Goal: Entertainment & Leisure: Consume media (video, audio)

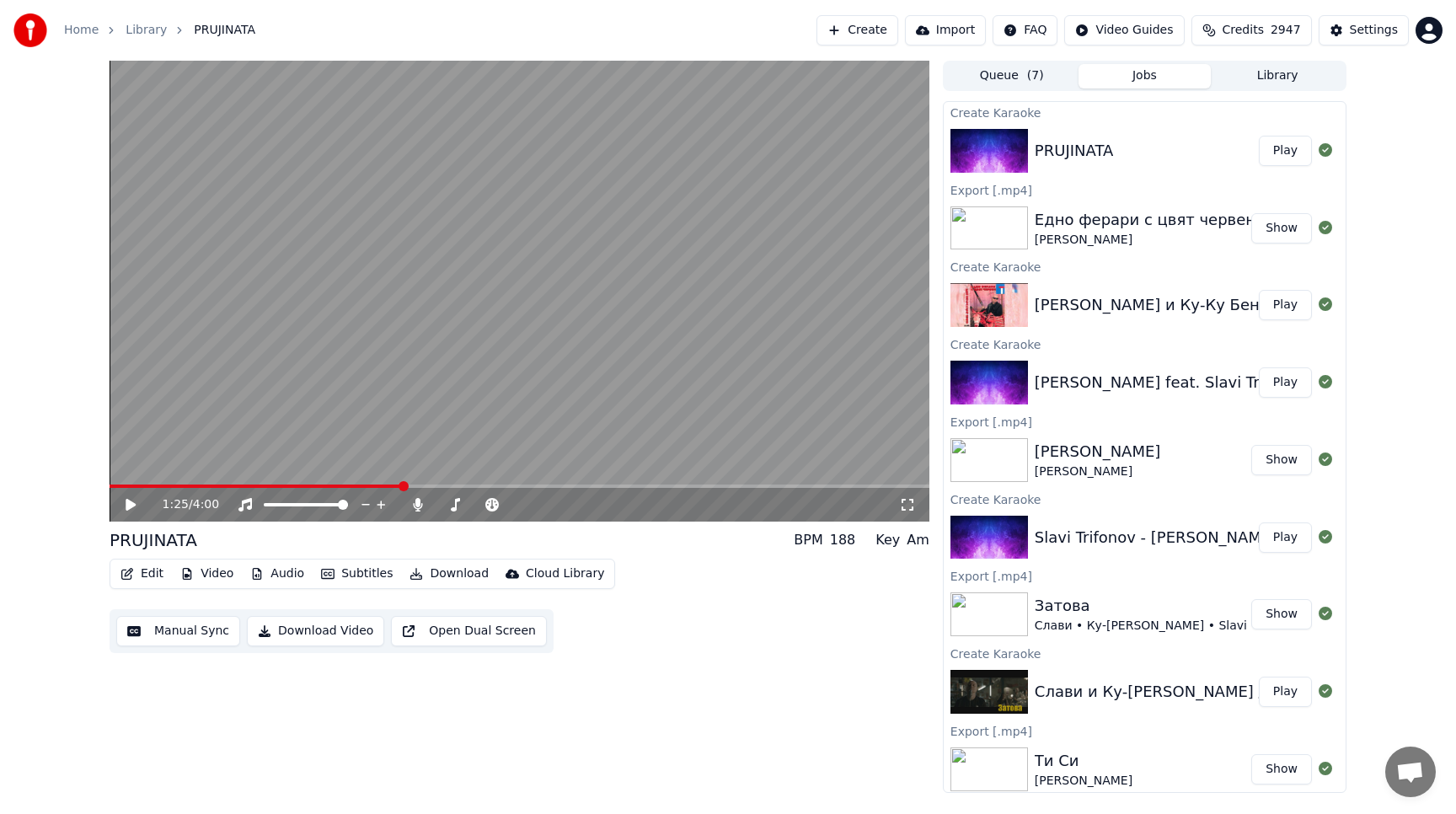
click at [133, 511] on icon at bounding box center [142, 504] width 39 height 13
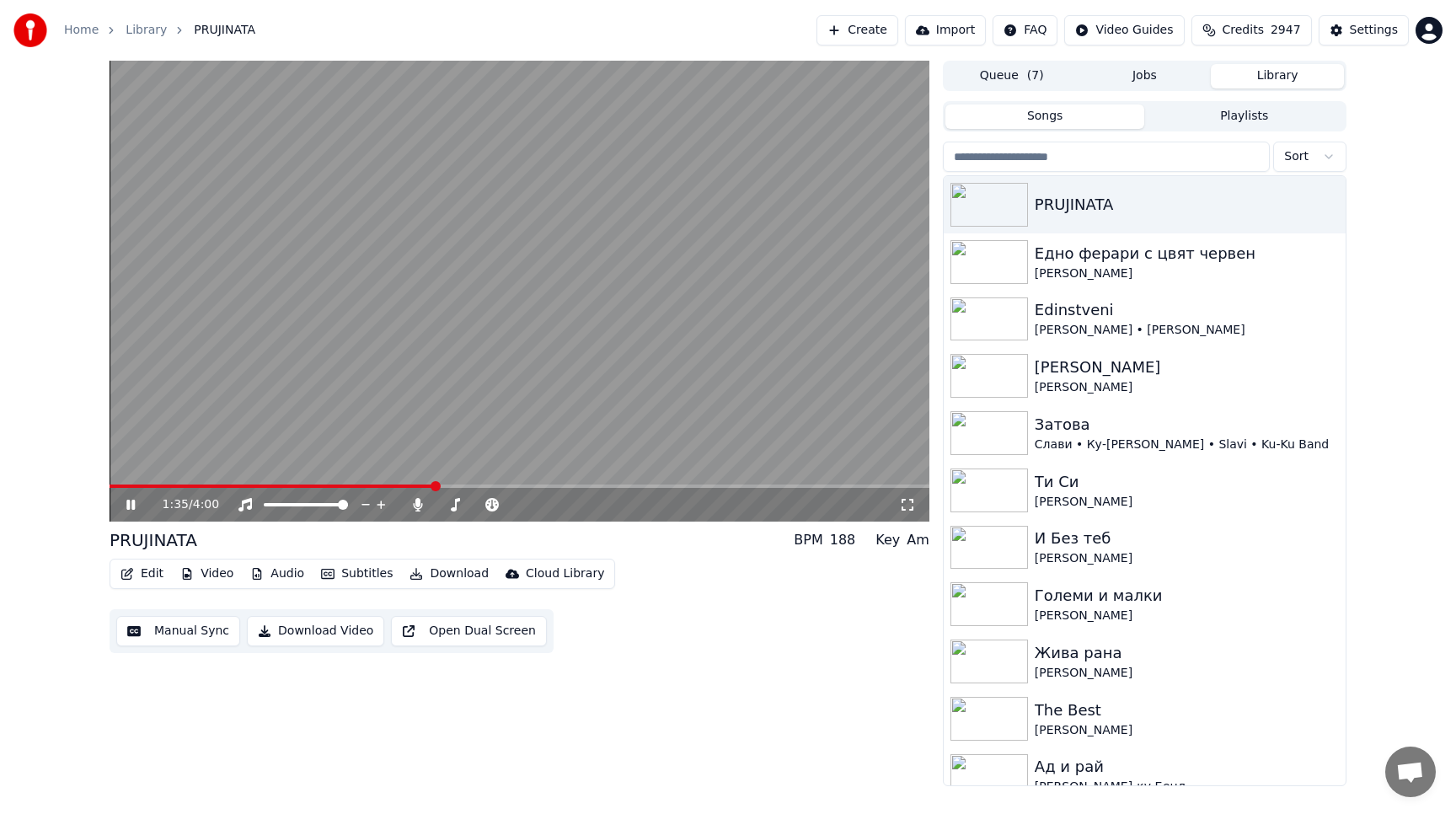
click at [1281, 80] on button "Library" at bounding box center [1277, 76] width 133 height 25
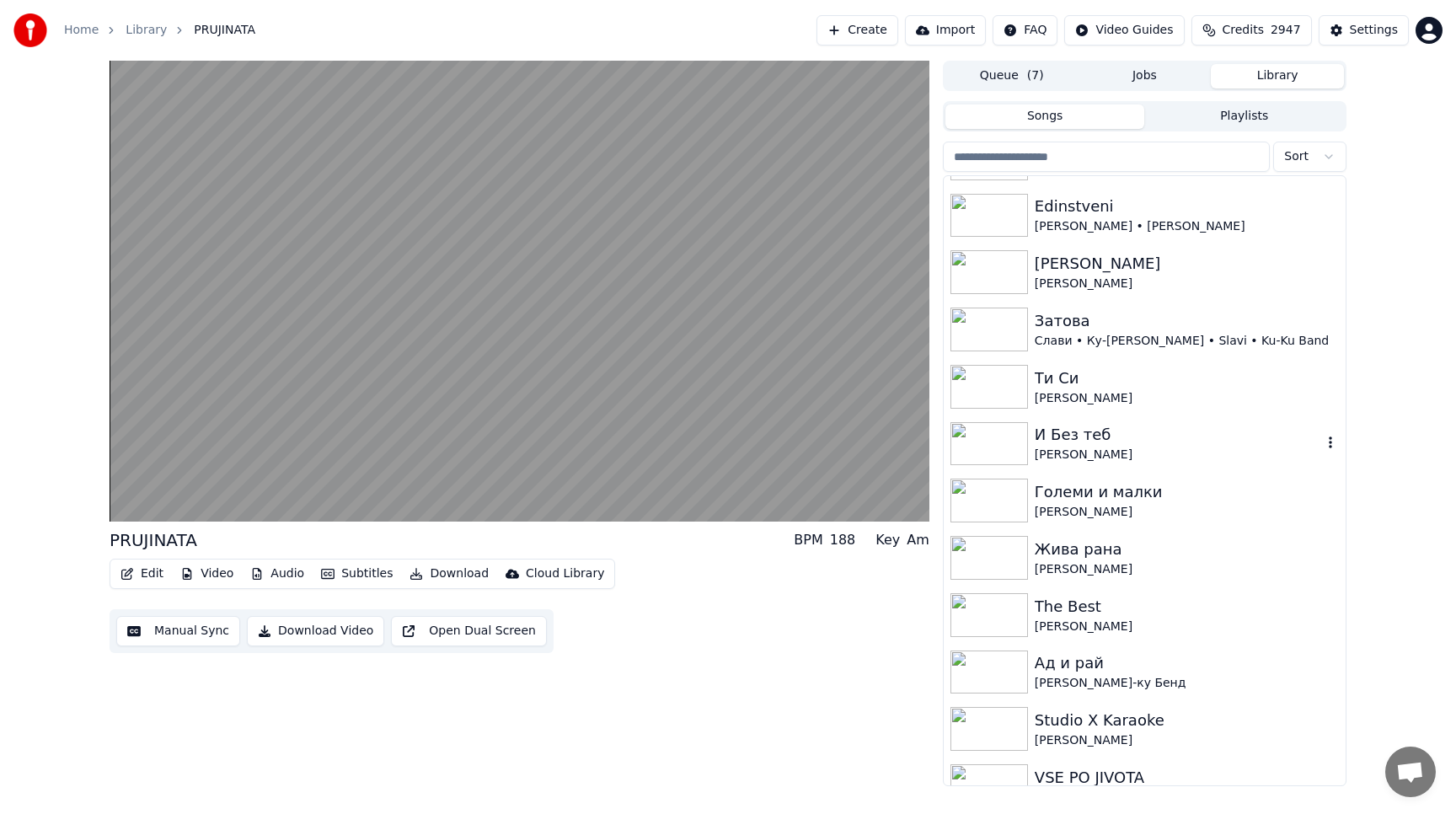
scroll to position [133, 0]
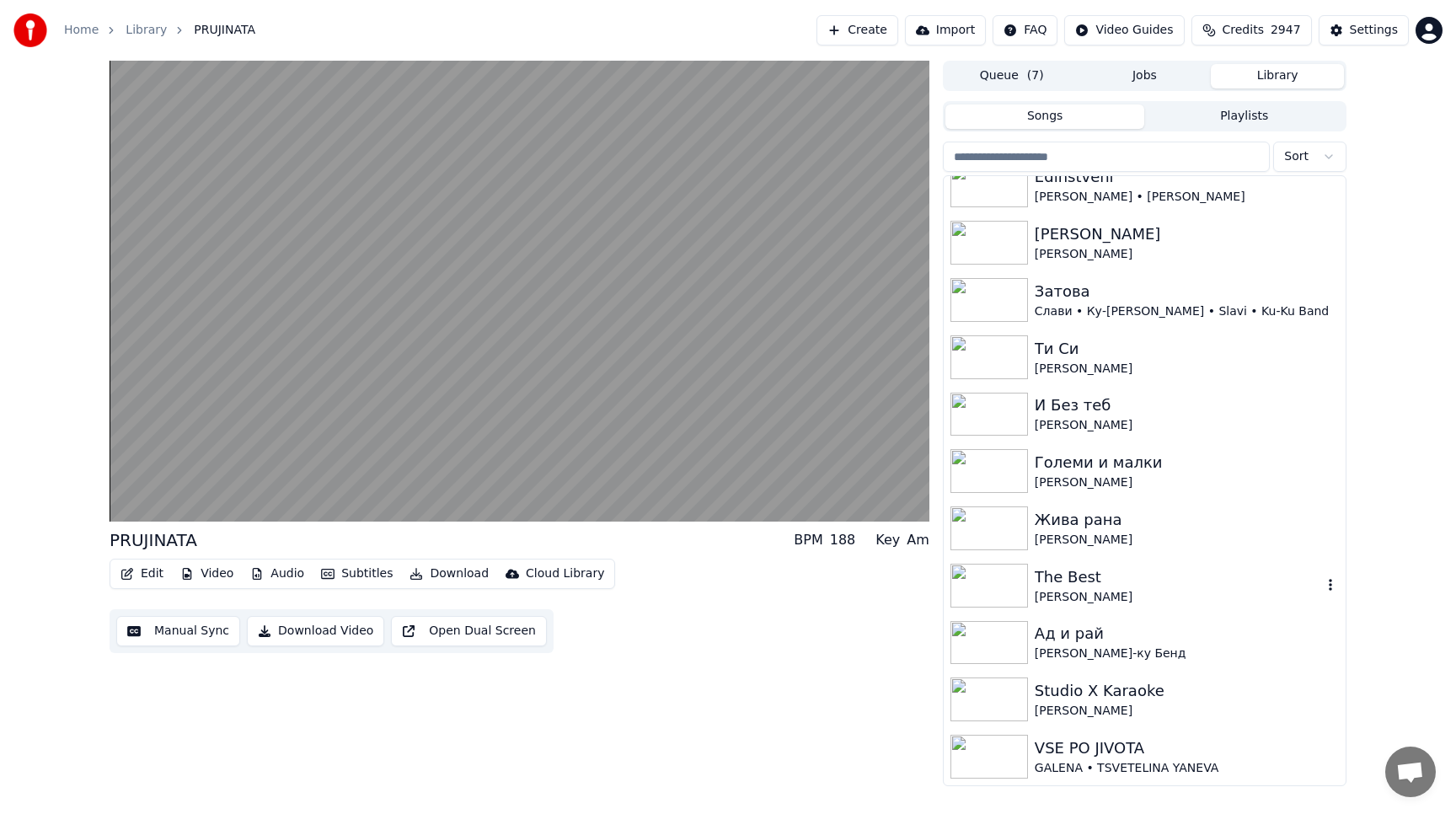
click at [989, 589] on img at bounding box center [989, 586] width 77 height 44
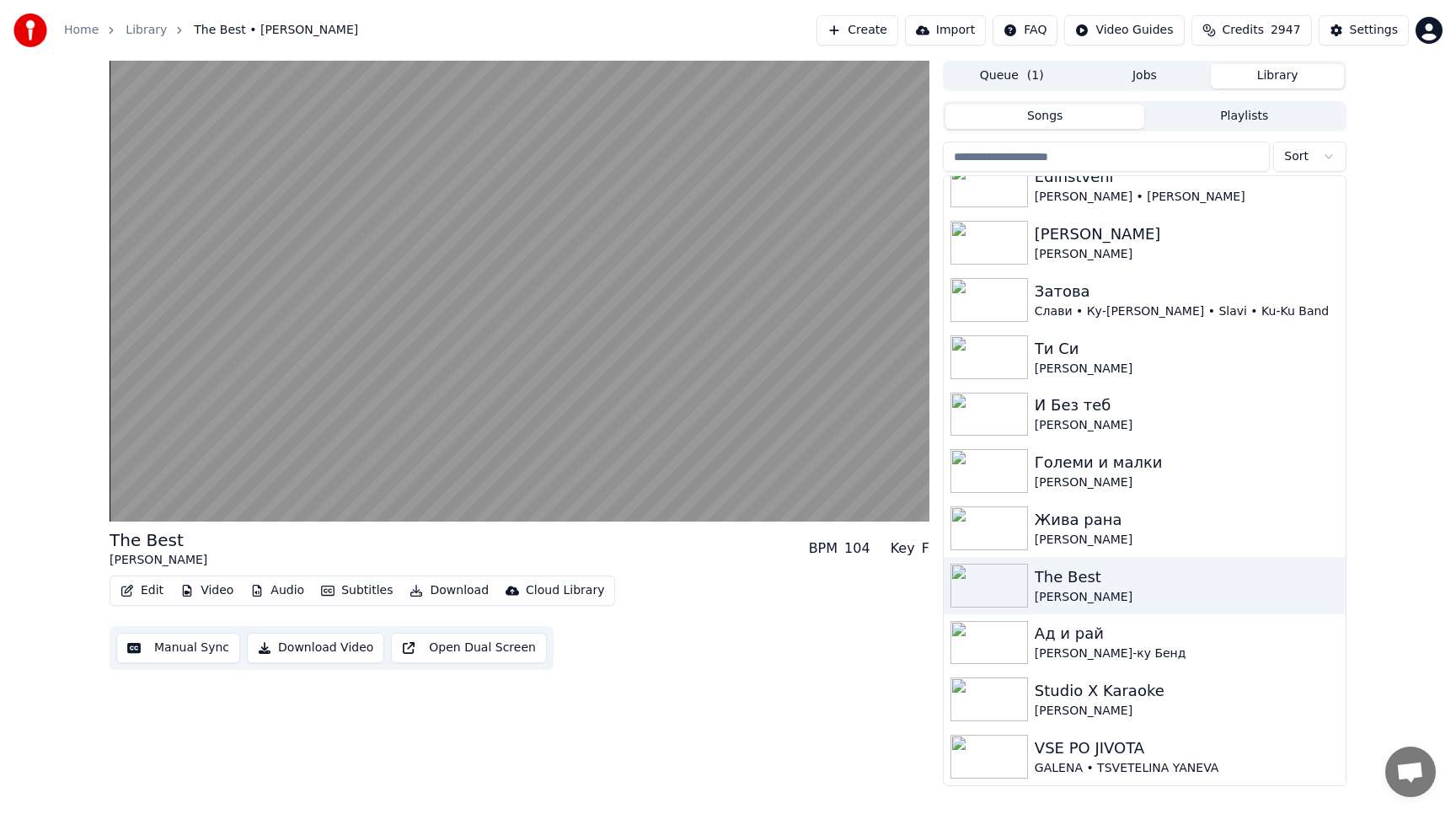
click at [481, 656] on button "Open Dual Screen" at bounding box center [469, 647] width 156 height 31
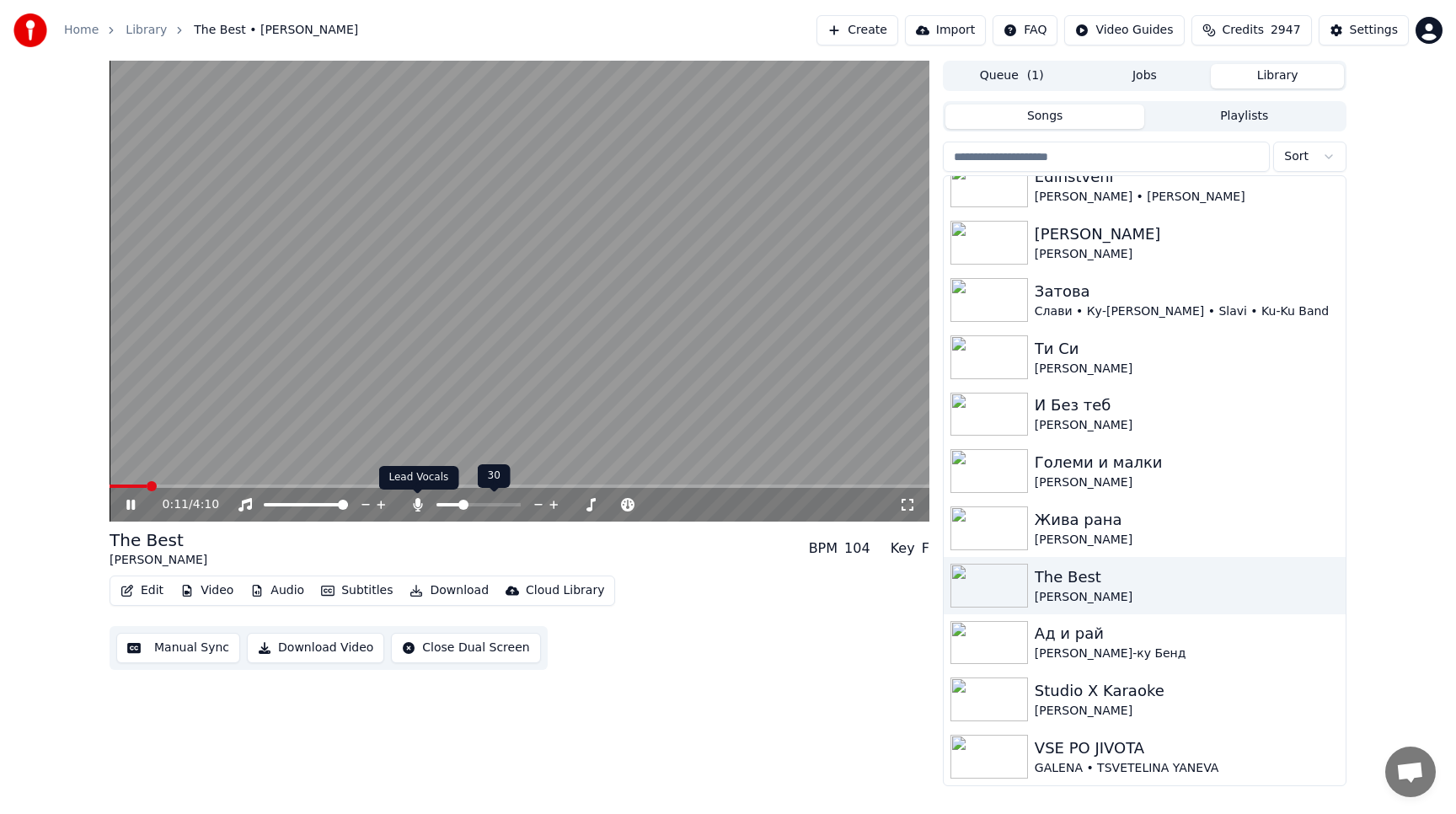
click at [417, 504] on icon at bounding box center [418, 504] width 10 height 13
click at [417, 504] on icon at bounding box center [418, 504] width 17 height 13
click at [132, 509] on icon at bounding box center [131, 505] width 9 height 11
click at [1374, 293] on div "3:38 / 4:10 The Best [PERSON_NAME] BPM 104 Key F Edit Video Audio Subtitles Dow…" at bounding box center [728, 423] width 1456 height 725
click at [989, 351] on img at bounding box center [989, 357] width 77 height 44
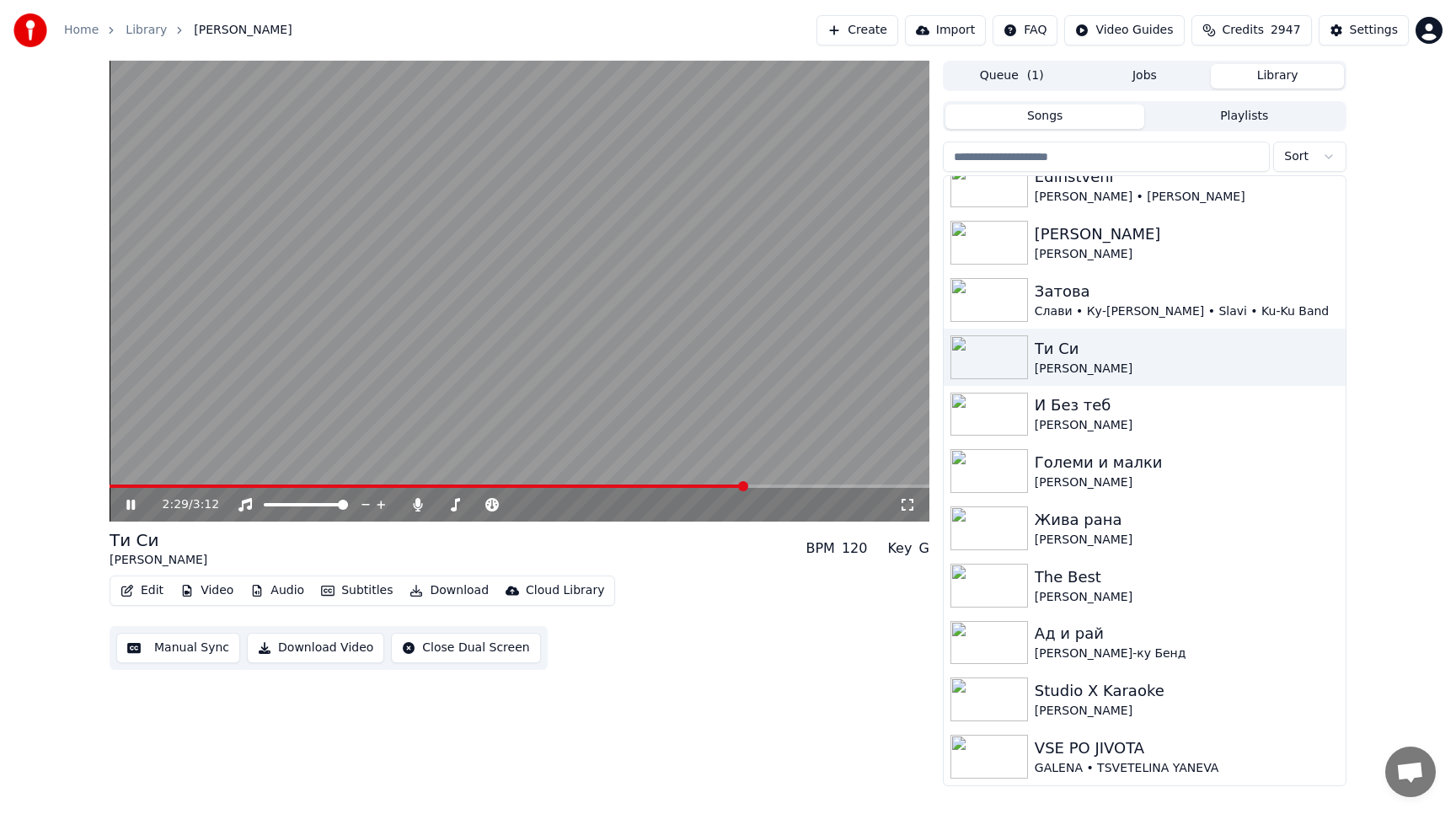
click at [128, 508] on icon at bounding box center [131, 505] width 9 height 11
